Goal: Navigation & Orientation: Find specific page/section

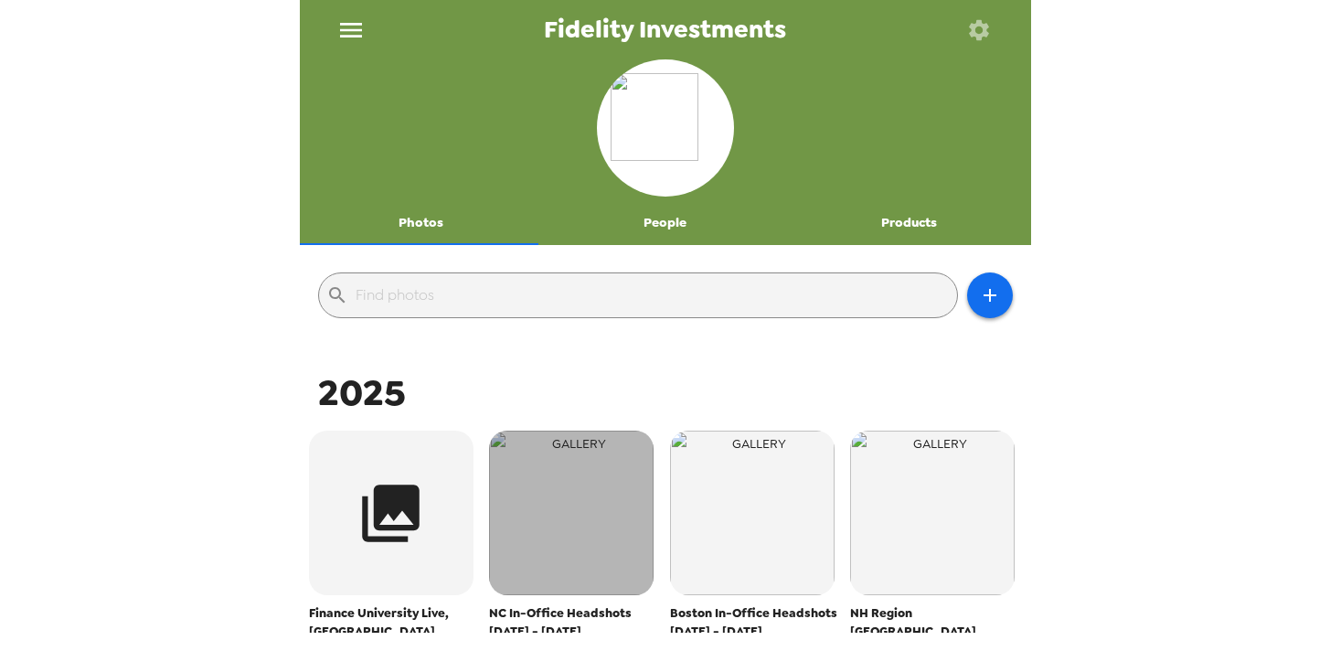
click at [522, 431] on img "button" at bounding box center [571, 513] width 165 height 165
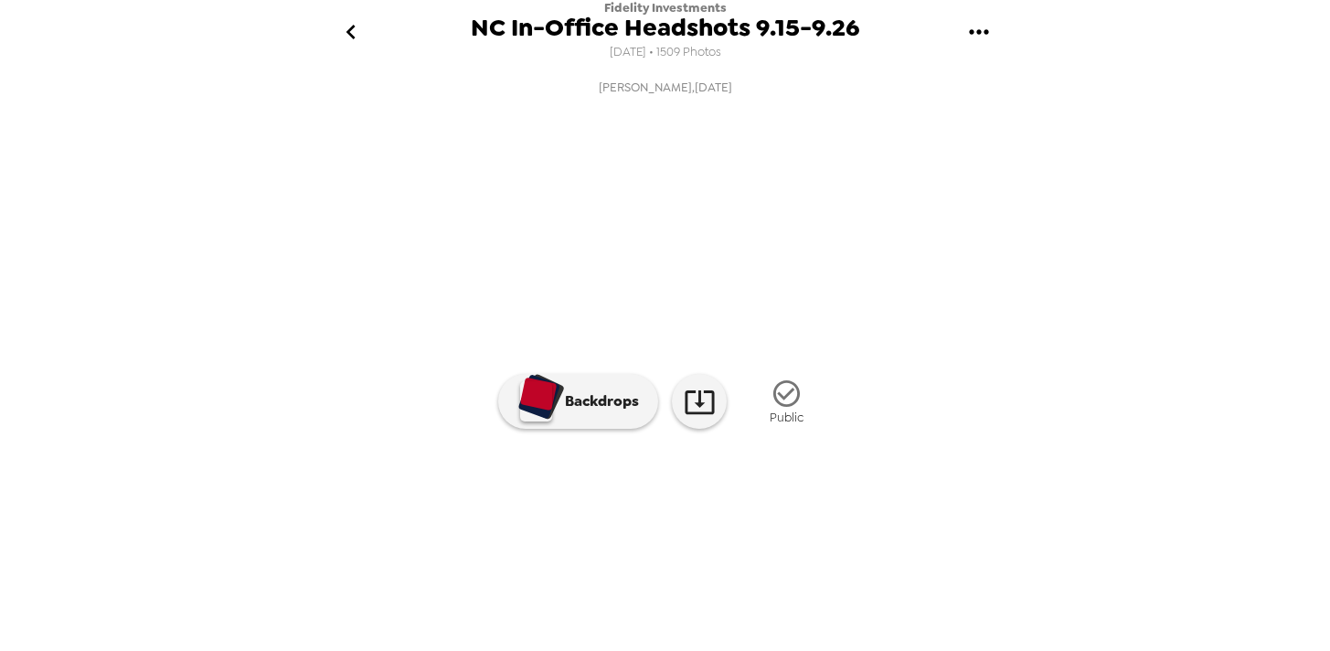
scroll to position [154, 0]
drag, startPoint x: 742, startPoint y: 593, endPoint x: 586, endPoint y: 607, distance: 157.0
click at [645, 592] on ul at bounding box center [665, 543] width 731 height 95
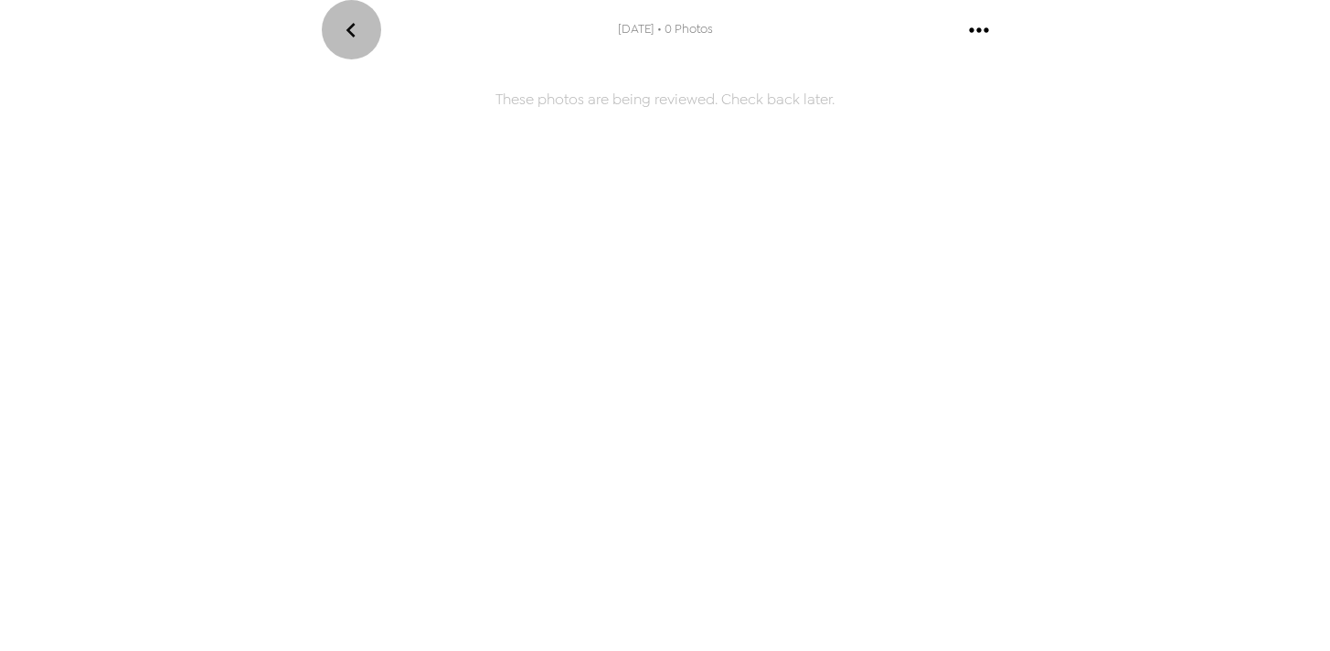
click at [356, 26] on icon "go back" at bounding box center [350, 30] width 29 height 29
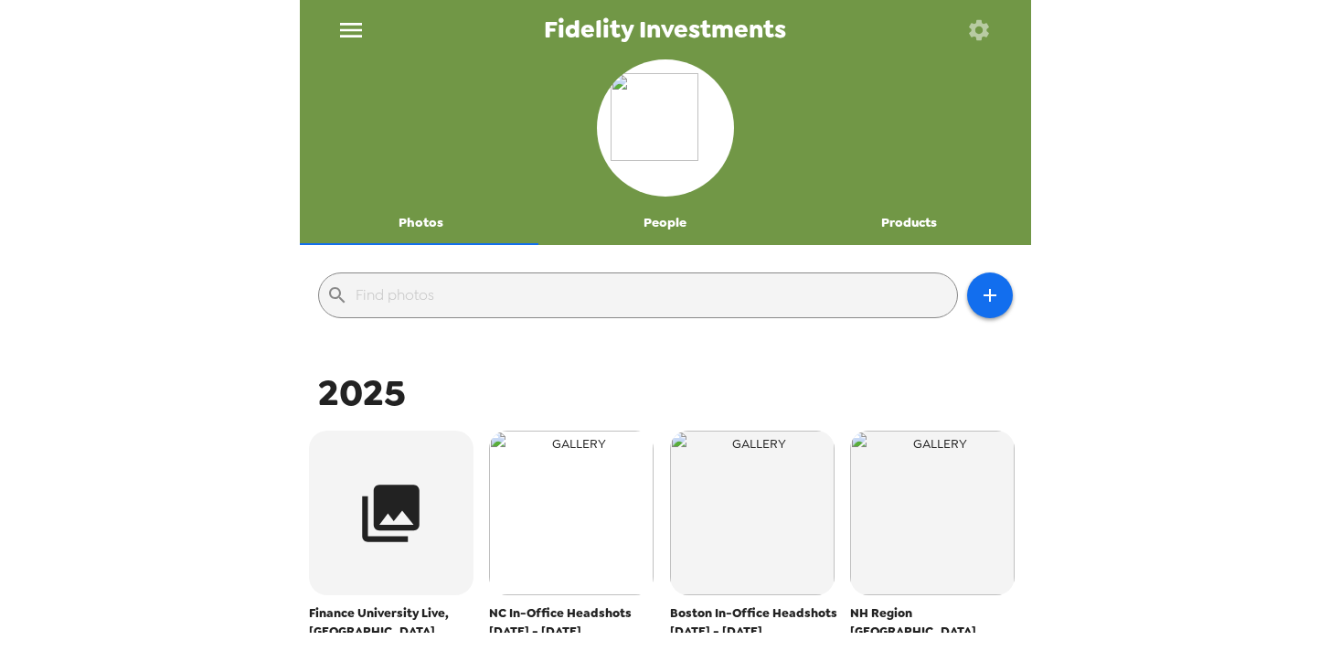
click at [545, 521] on img "button" at bounding box center [571, 513] width 165 height 165
